Goal: Find specific page/section

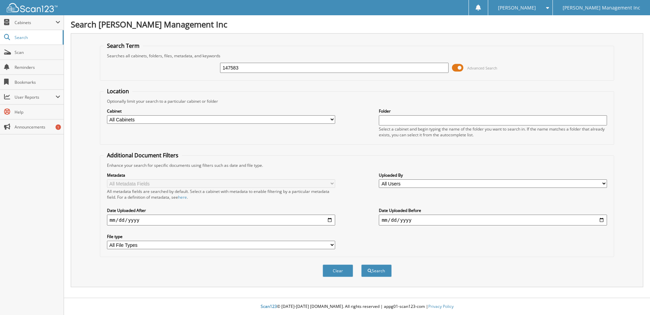
type input "147583"
click at [361, 264] on button "Search" at bounding box center [376, 270] width 30 height 13
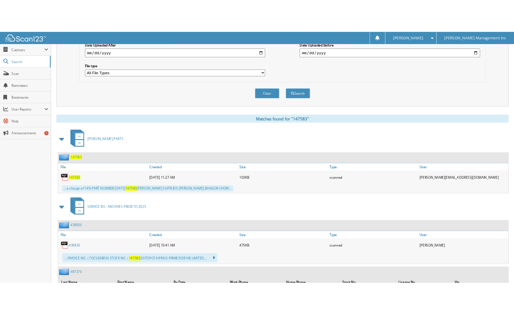
scroll to position [226, 0]
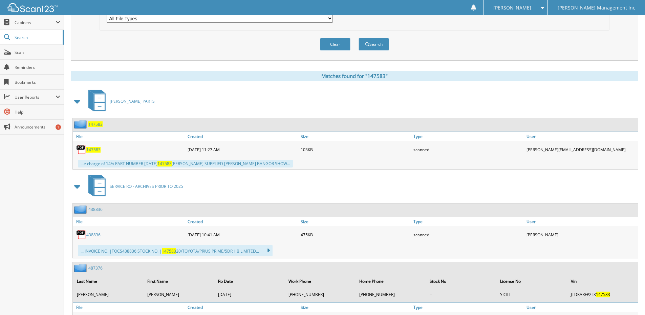
click at [93, 151] on span "147583" at bounding box center [93, 150] width 14 height 6
